Goal: Information Seeking & Learning: Learn about a topic

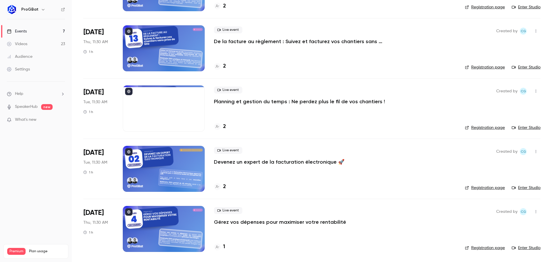
scroll to position [205, 0]
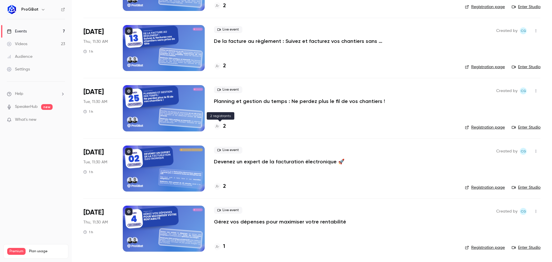
click at [225, 127] on h4 "2" at bounding box center [224, 126] width 3 height 8
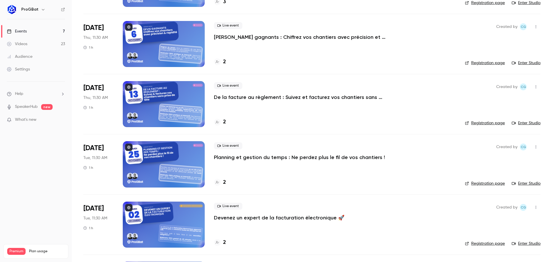
scroll to position [205, 0]
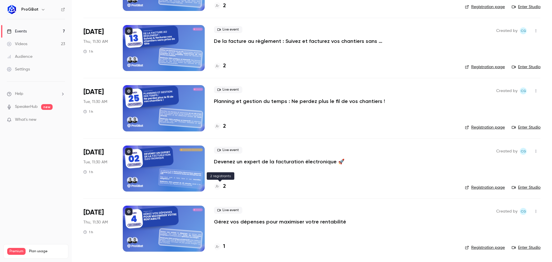
click at [224, 189] on h4 "2" at bounding box center [224, 186] width 3 height 8
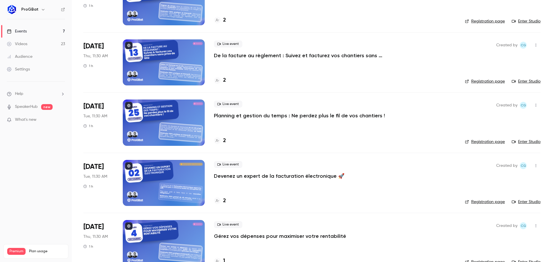
scroll to position [176, 0]
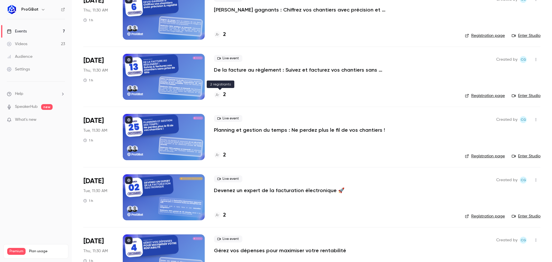
click at [219, 93] on div at bounding box center [217, 94] width 7 height 7
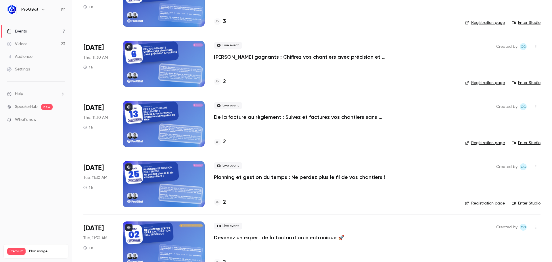
scroll to position [119, 0]
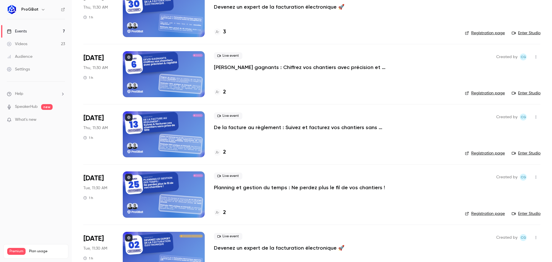
click at [220, 212] on div at bounding box center [217, 212] width 7 height 7
